Goal: Book appointment/travel/reservation

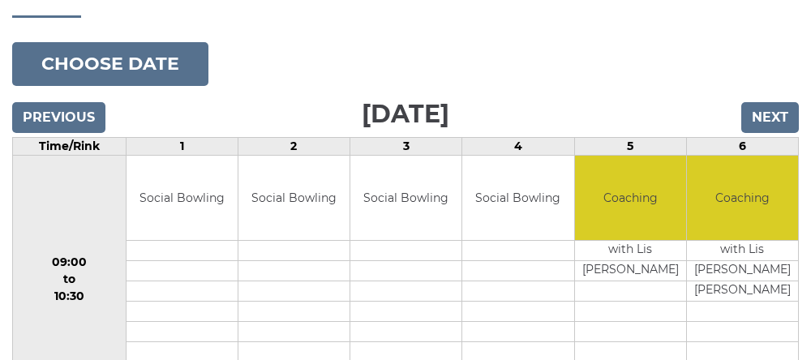
scroll to position [172, 0]
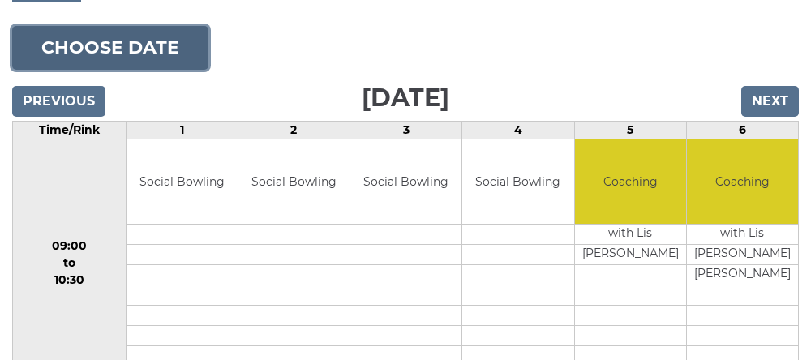
click at [98, 61] on button "Choose date" at bounding box center [110, 48] width 196 height 44
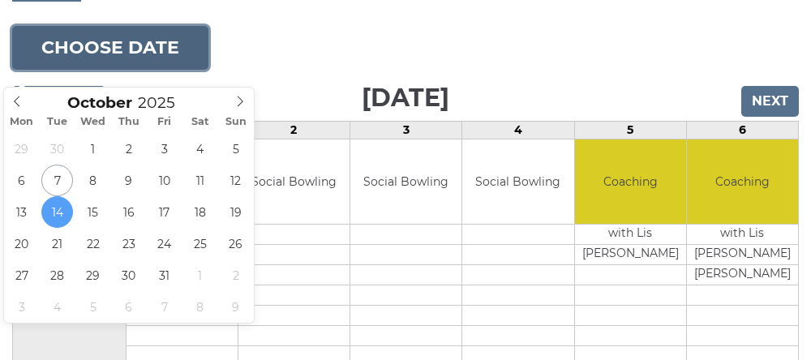
type input "[DATE]"
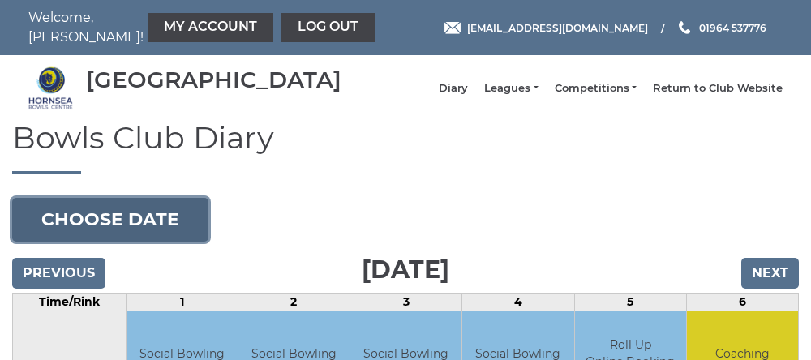
click at [117, 230] on button "Choose date" at bounding box center [110, 220] width 196 height 44
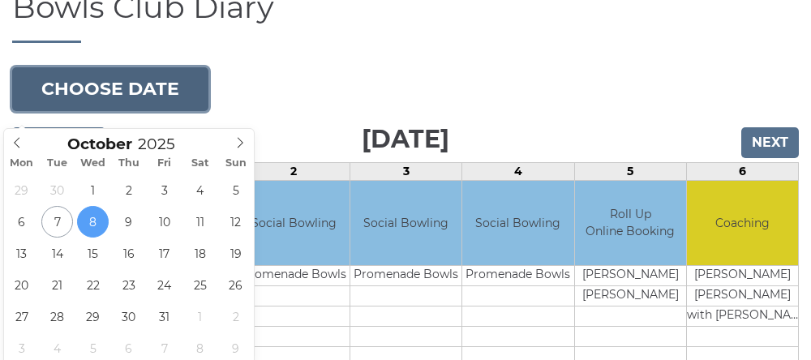
type input "2025-10-09"
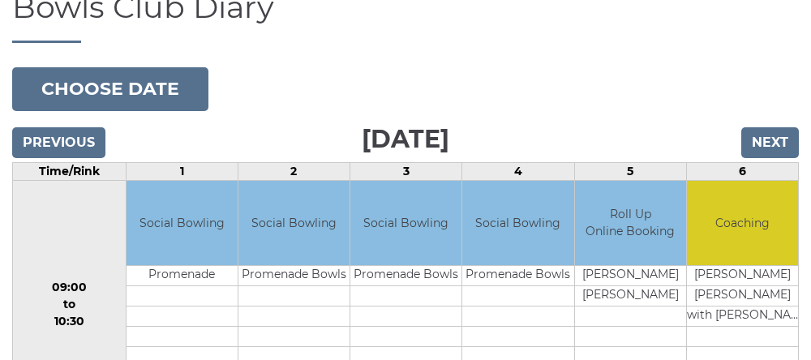
scroll to position [199, 0]
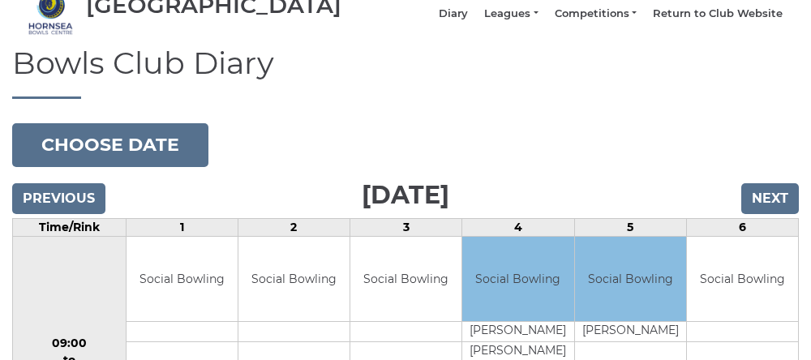
scroll to position [76, 0]
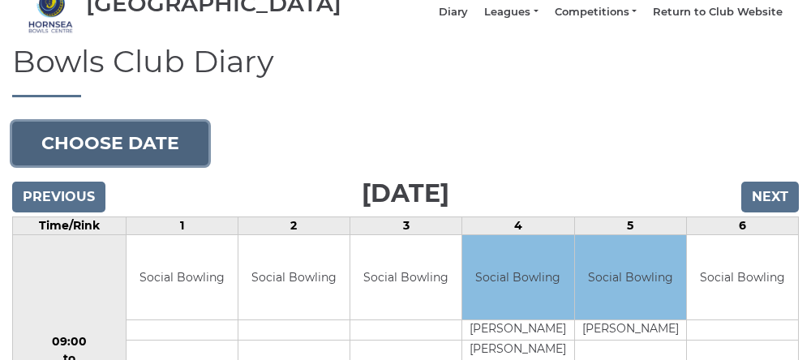
click at [107, 159] on button "Choose date" at bounding box center [110, 144] width 196 height 44
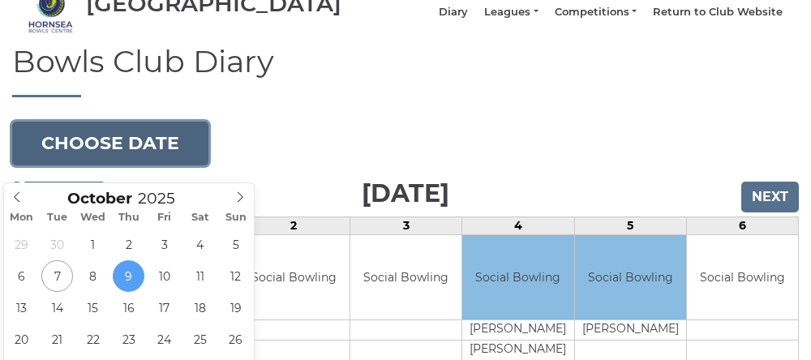
type input "[DATE]"
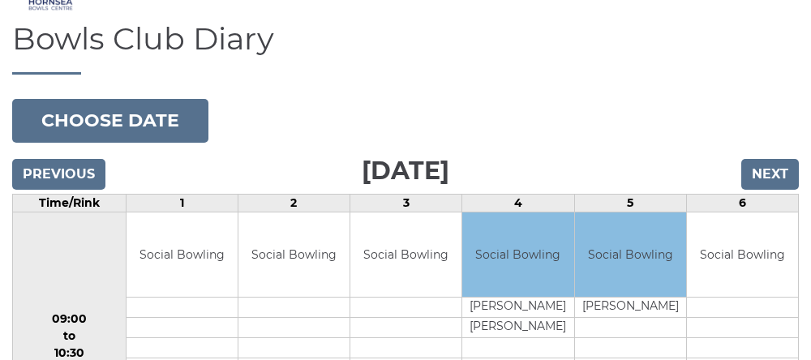
scroll to position [144, 0]
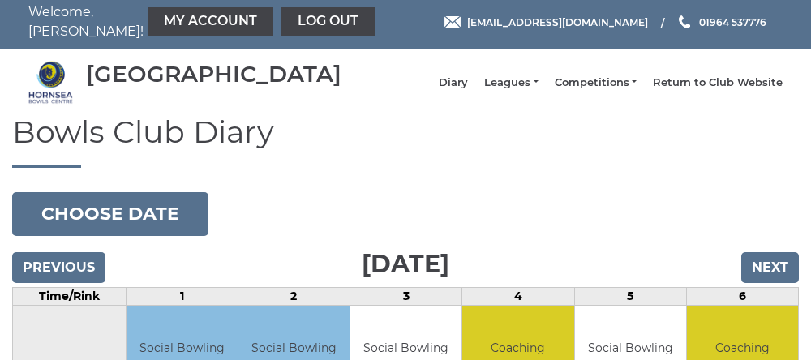
scroll to position [5, 0]
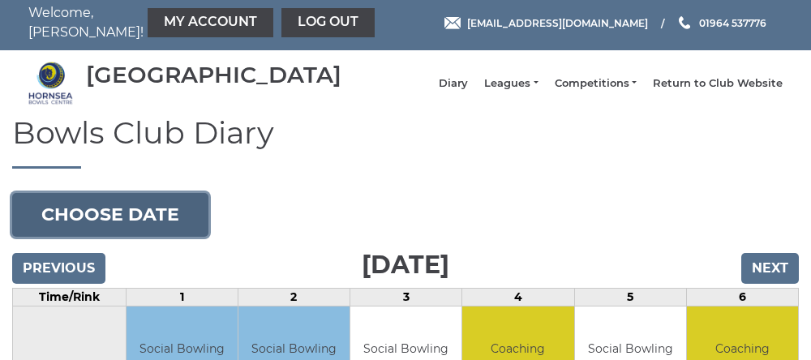
click at [102, 237] on button "Choose date" at bounding box center [110, 215] width 196 height 44
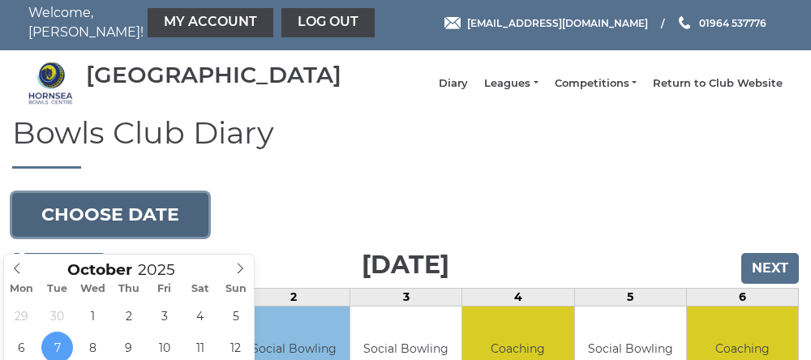
type input "[DATE]"
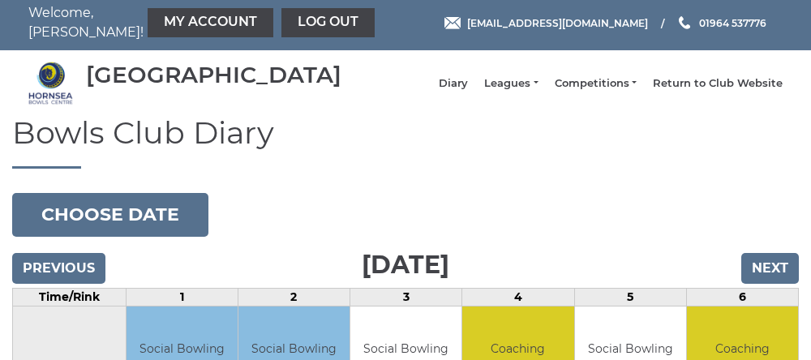
scroll to position [73, 0]
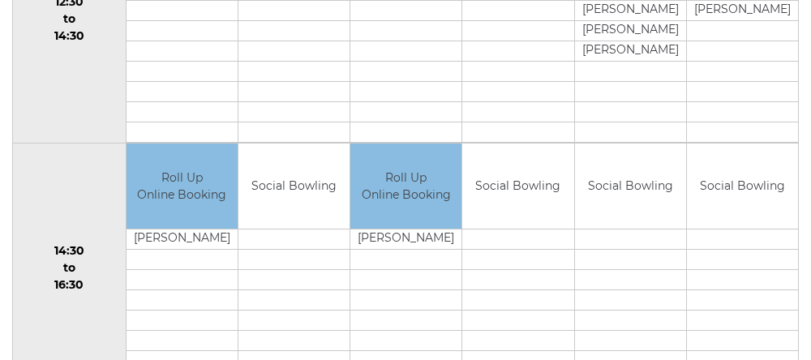
scroll to position [914, 0]
